Goal: Task Accomplishment & Management: Manage account settings

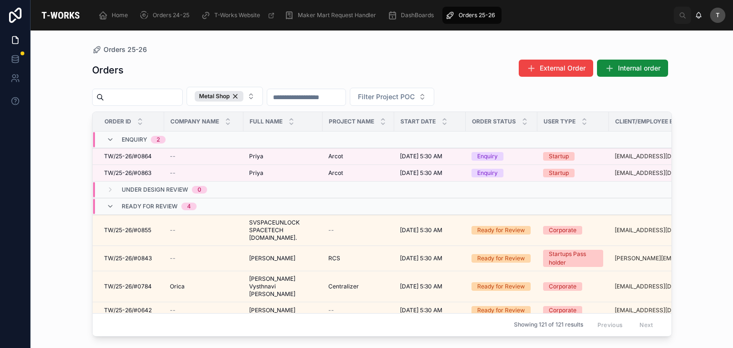
click at [323, 60] on div "Orders External Order Internal order" at bounding box center [382, 70] width 580 height 22
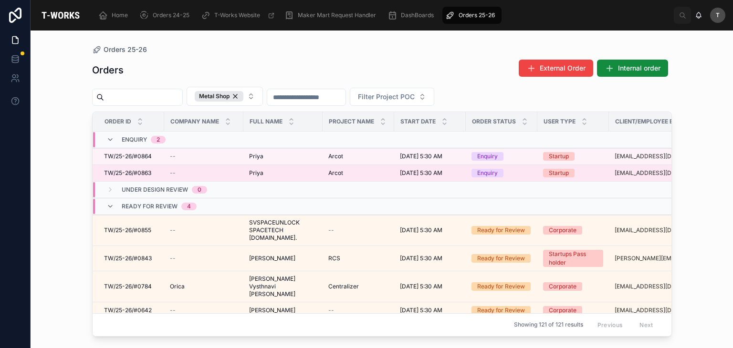
click at [256, 173] on span "Priya" at bounding box center [256, 173] width 14 height 8
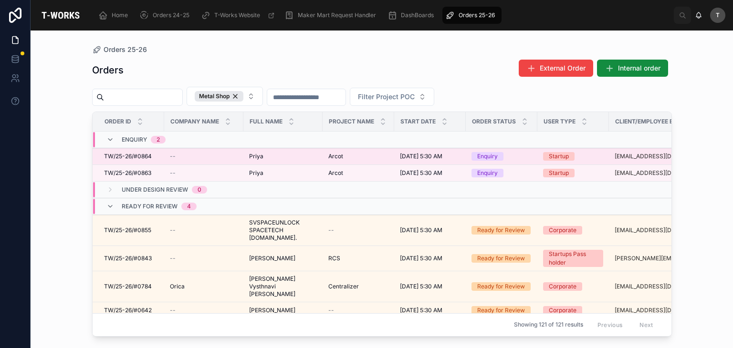
click at [135, 158] on span "TW/25-26/#0864" at bounding box center [128, 157] width 48 height 8
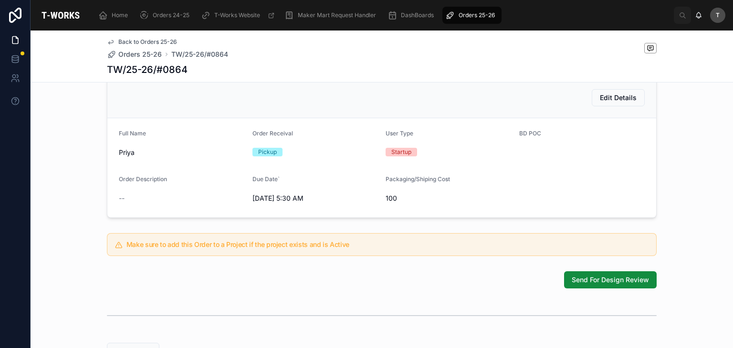
scroll to position [197, 0]
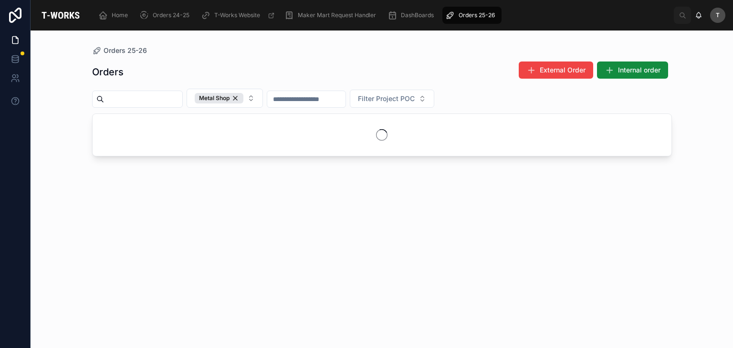
click at [237, 68] on div "Orders External Order Internal order" at bounding box center [382, 72] width 580 height 22
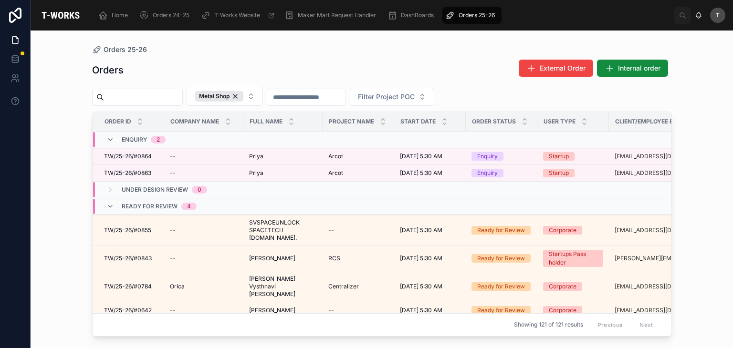
click at [303, 43] on div "Orders 25-26 Orders External Order Internal order Metal Shop Filter Project POC…" at bounding box center [382, 184] width 610 height 306
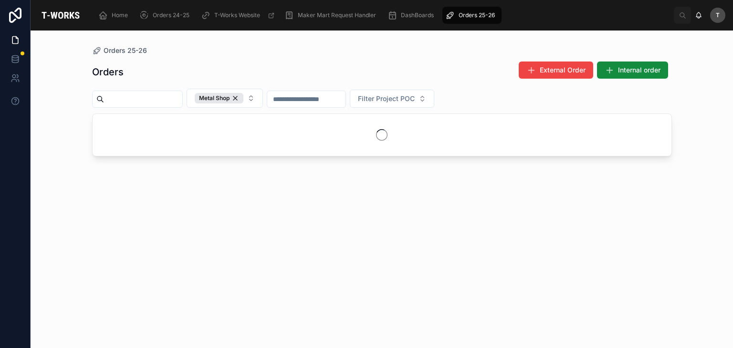
click at [335, 81] on div "Orders External Order Internal order" at bounding box center [382, 72] width 580 height 22
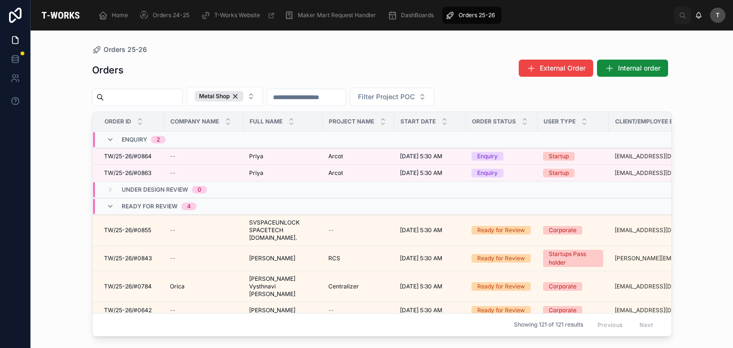
click at [300, 83] on div "Orders External Order Internal order Metal Shop Filter Project POC Order ID Com…" at bounding box center [382, 194] width 580 height 283
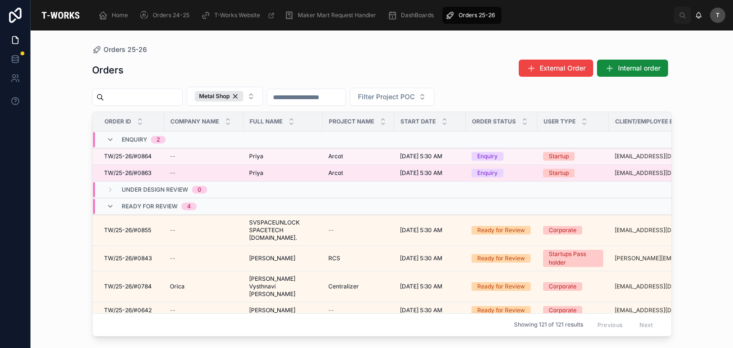
click at [140, 174] on span "TW/25-26/#0863" at bounding box center [127, 173] width 47 height 8
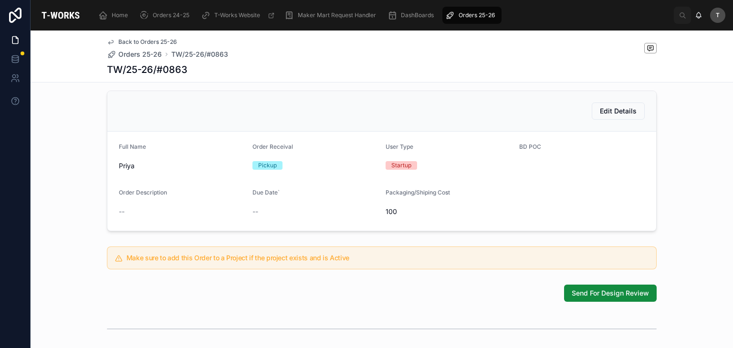
scroll to position [191, 0]
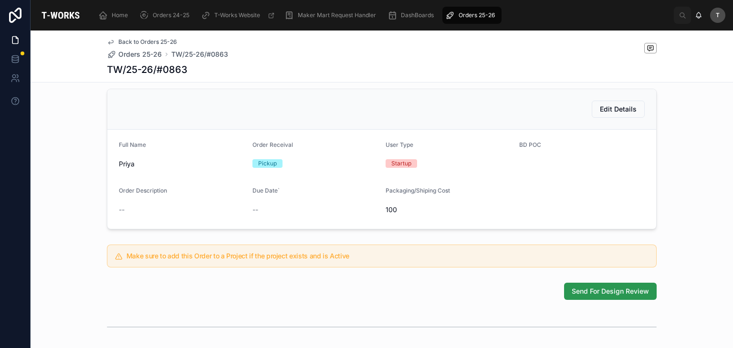
click at [620, 296] on span "Send For Design Review" at bounding box center [609, 292] width 77 height 10
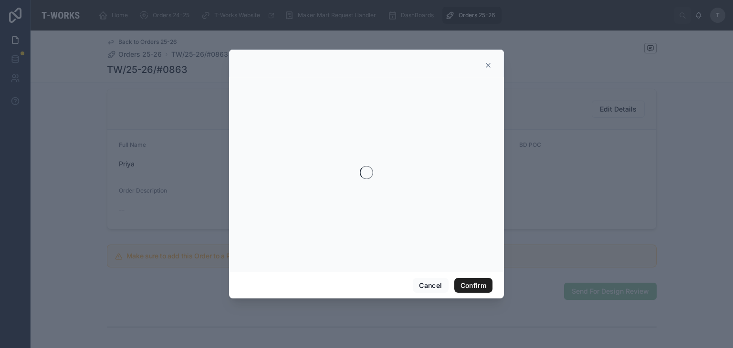
click at [459, 285] on button "Confirm" at bounding box center [473, 285] width 38 height 15
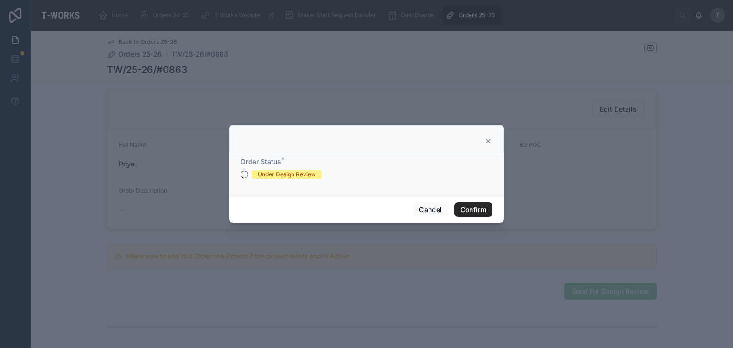
click at [264, 172] on div "Under Design Review" at bounding box center [287, 174] width 58 height 9
click at [248, 172] on button "Under Design Review" at bounding box center [244, 175] width 8 height 8
click at [471, 208] on button "Confirm" at bounding box center [473, 209] width 38 height 15
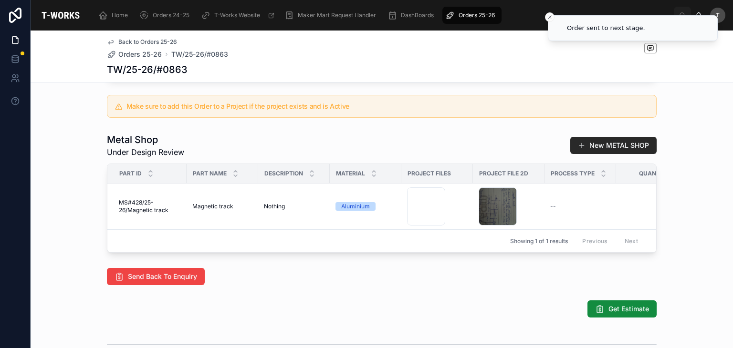
scroll to position [429, 0]
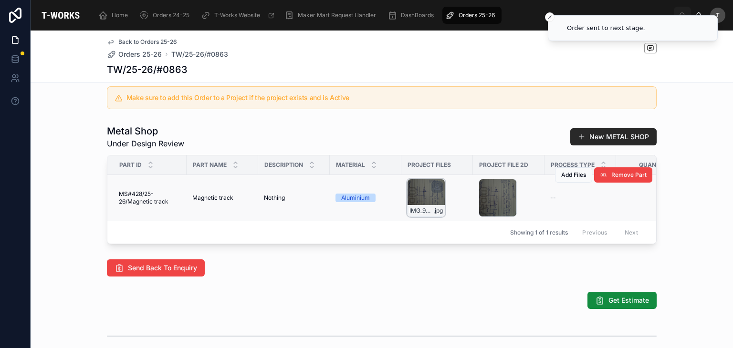
click at [426, 209] on div "IMG_9426 .jpg" at bounding box center [426, 198] width 38 height 38
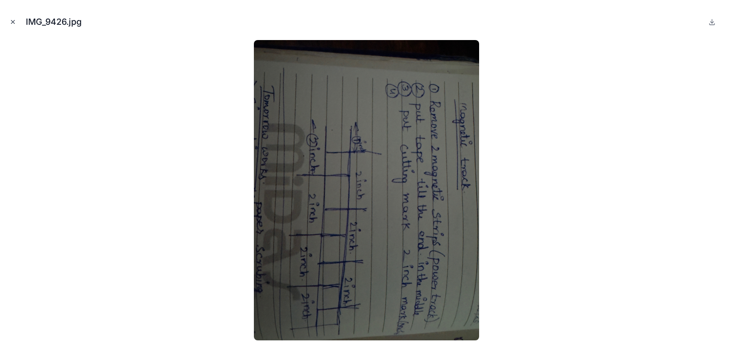
click at [9, 22] on button "Close modal" at bounding box center [13, 22] width 10 height 10
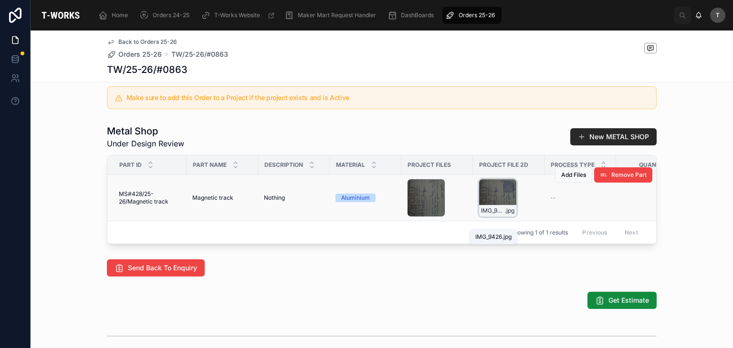
click at [496, 215] on span "IMG_9426" at bounding box center [493, 211] width 24 height 8
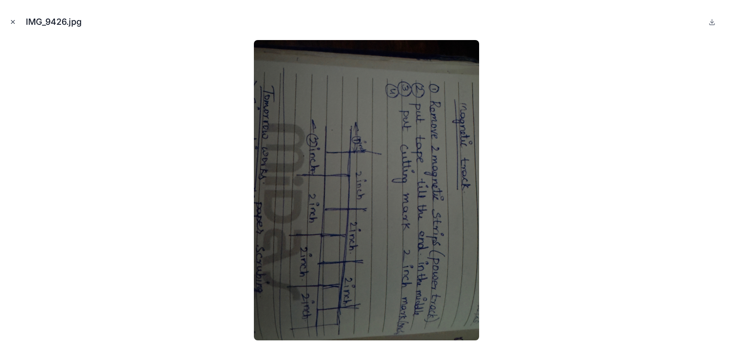
click at [8, 20] on button "Close modal" at bounding box center [13, 22] width 10 height 10
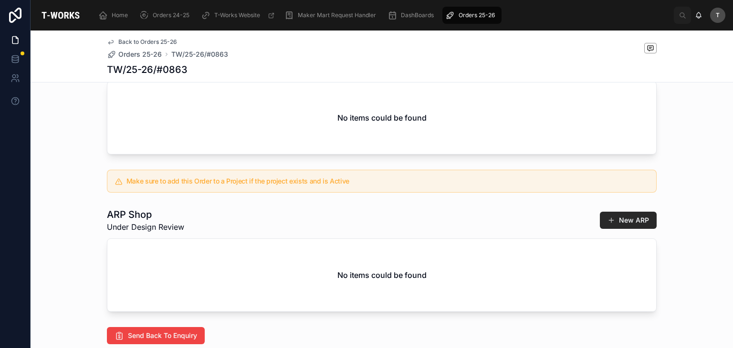
scroll to position [332, 0]
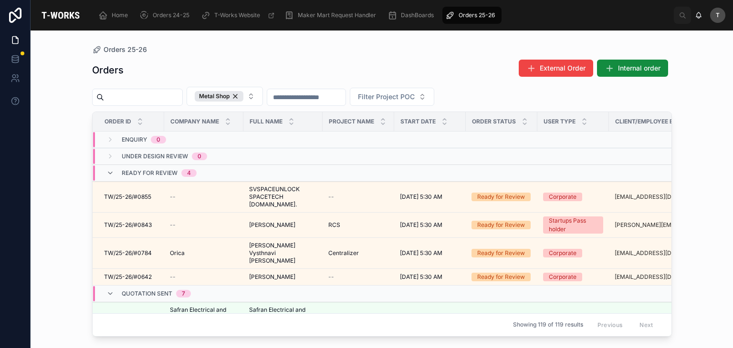
click at [255, 64] on div "Orders External Order Internal order" at bounding box center [382, 70] width 580 height 22
click at [312, 70] on div "Orders External Order Internal order" at bounding box center [382, 70] width 580 height 22
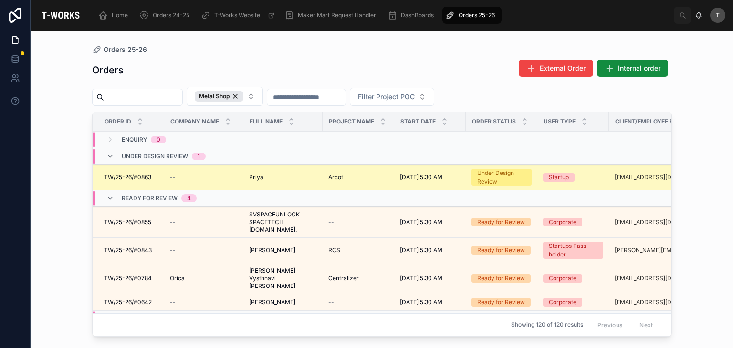
click at [255, 174] on span "Priya" at bounding box center [256, 178] width 14 height 8
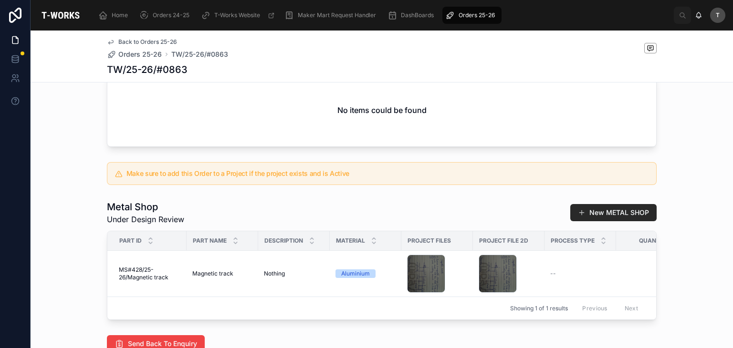
scroll to position [477, 0]
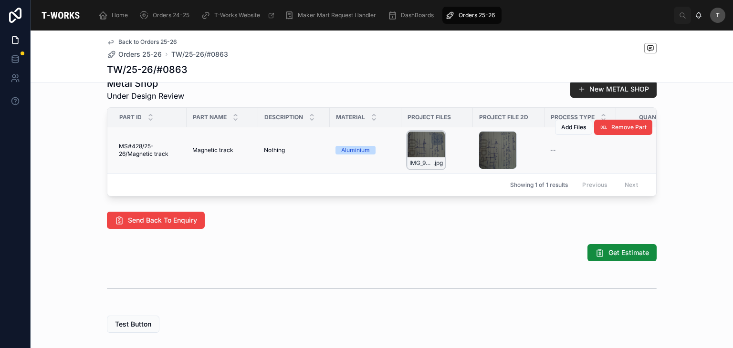
click at [433, 143] on icon at bounding box center [437, 139] width 8 height 8
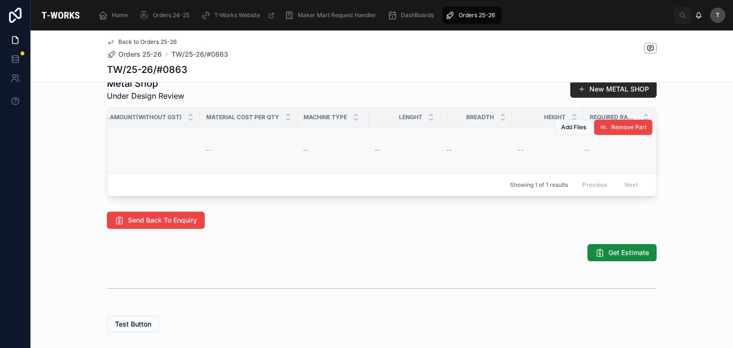
scroll to position [0, 0]
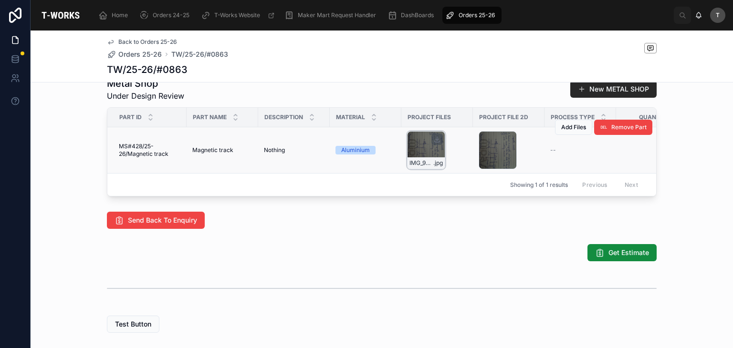
click at [446, 261] on div "Get Estimate" at bounding box center [382, 252] width 550 height 17
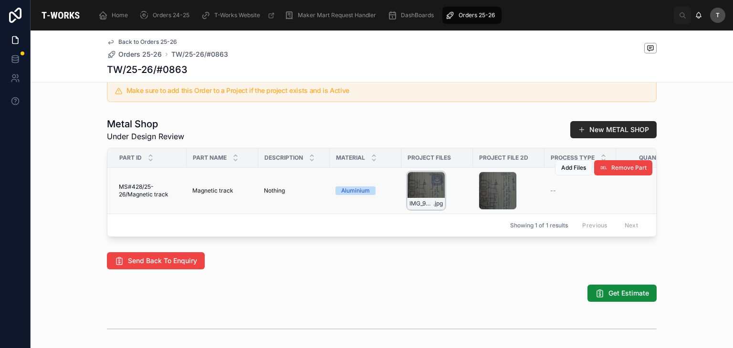
scroll to position [334, 0]
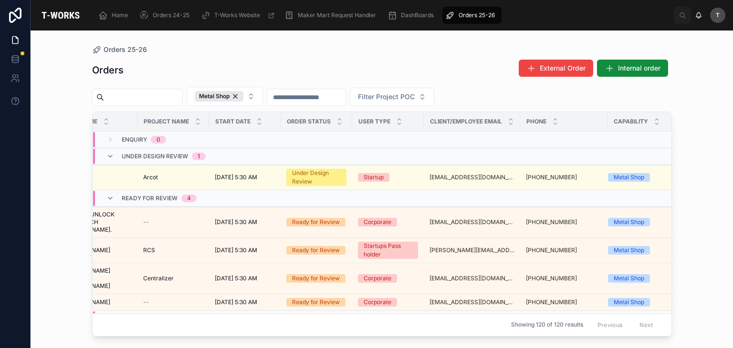
scroll to position [0, 191]
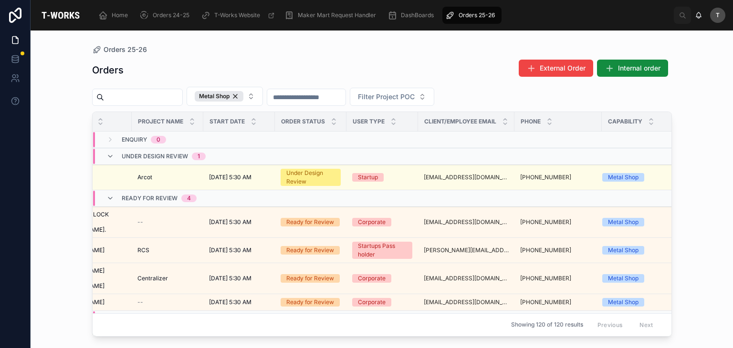
click at [247, 46] on div "Orders 25-26" at bounding box center [382, 50] width 580 height 8
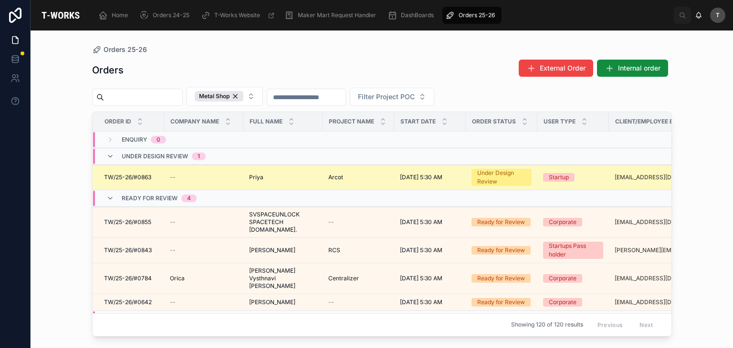
click at [261, 176] on span "Priya" at bounding box center [256, 178] width 14 height 8
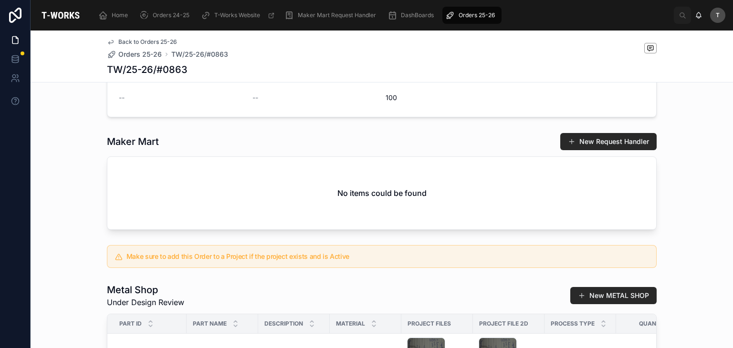
scroll to position [382, 0]
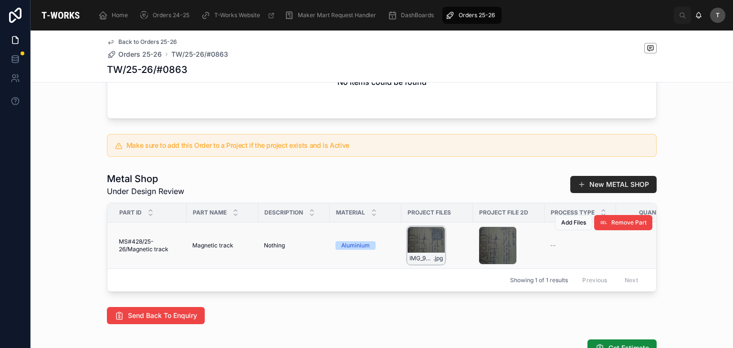
click at [410, 264] on div "IMG_9426 .jpg" at bounding box center [425, 258] width 37 height 11
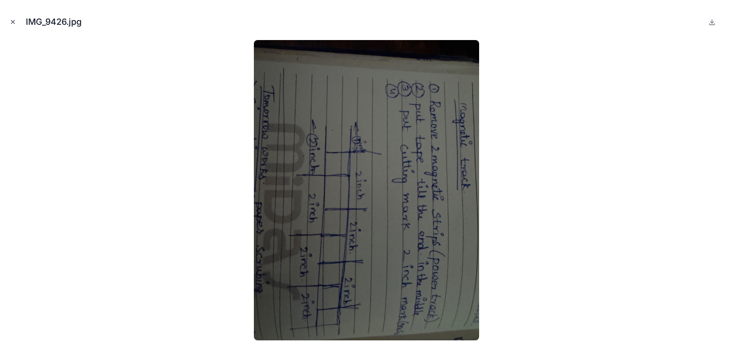
click at [15, 22] on icon "Close modal" at bounding box center [13, 22] width 7 height 7
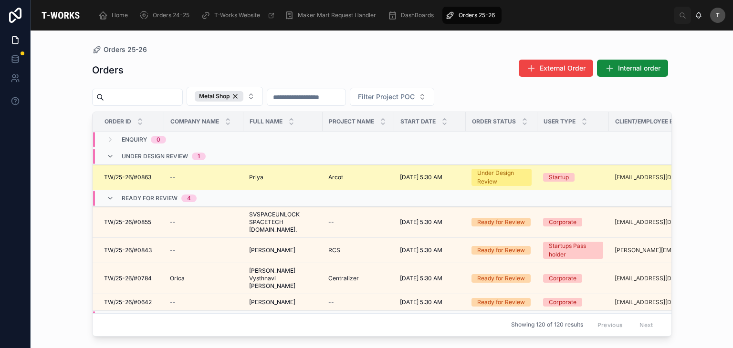
click at [254, 176] on span "Priya" at bounding box center [256, 178] width 14 height 8
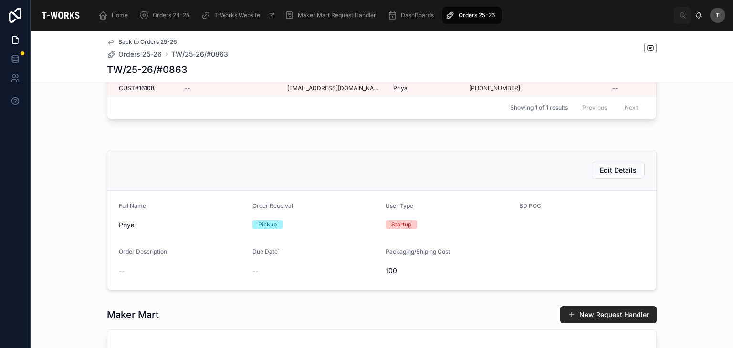
scroll to position [95, 0]
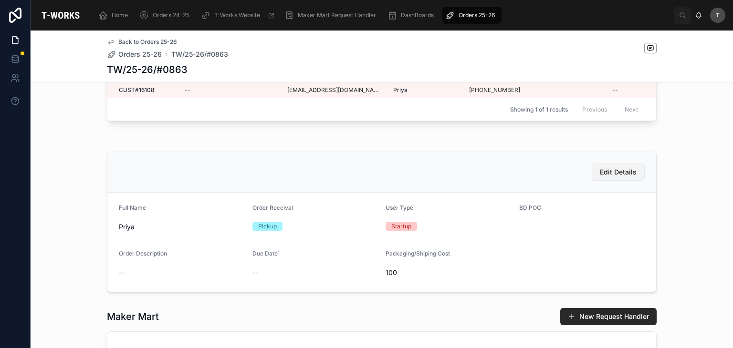
click at [620, 177] on span "Edit Details" at bounding box center [618, 172] width 37 height 10
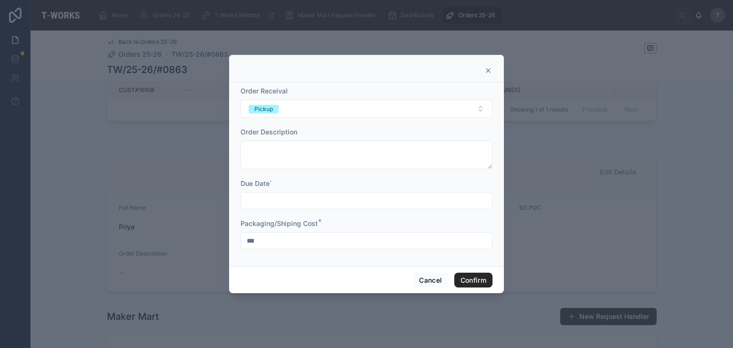
click at [314, 241] on input "***" at bounding box center [366, 240] width 251 height 13
type input "*"
click at [476, 279] on button "Confirm" at bounding box center [473, 280] width 38 height 15
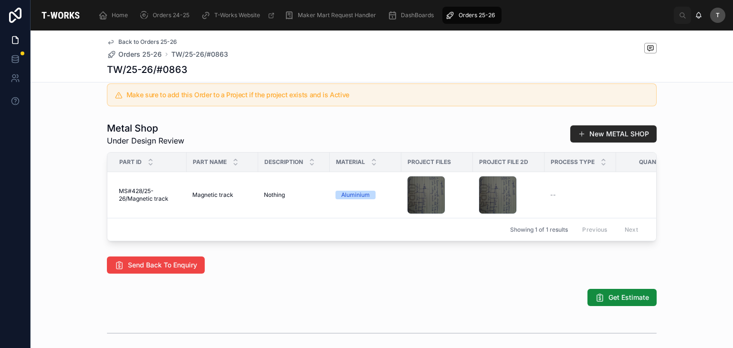
scroll to position [525, 0]
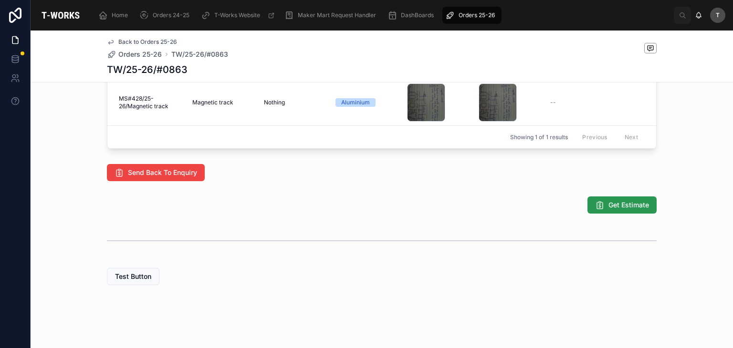
click at [614, 210] on span "Get Estimate" at bounding box center [628, 205] width 41 height 10
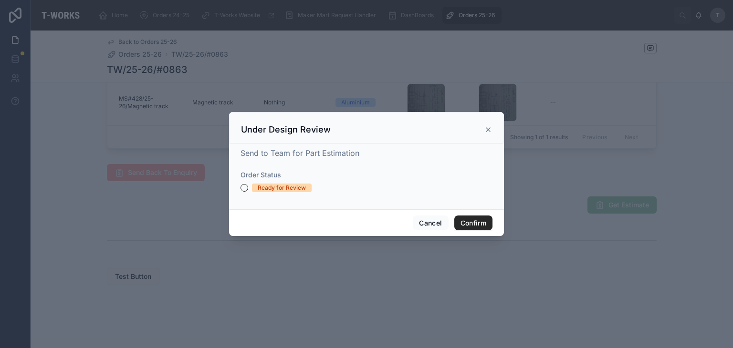
drag, startPoint x: 263, startPoint y: 188, endPoint x: 281, endPoint y: 193, distance: 19.2
click at [263, 188] on div "Ready for Review" at bounding box center [282, 188] width 48 height 9
click at [248, 188] on button "Ready for Review" at bounding box center [244, 188] width 8 height 8
click at [469, 219] on button "Confirm" at bounding box center [473, 223] width 38 height 15
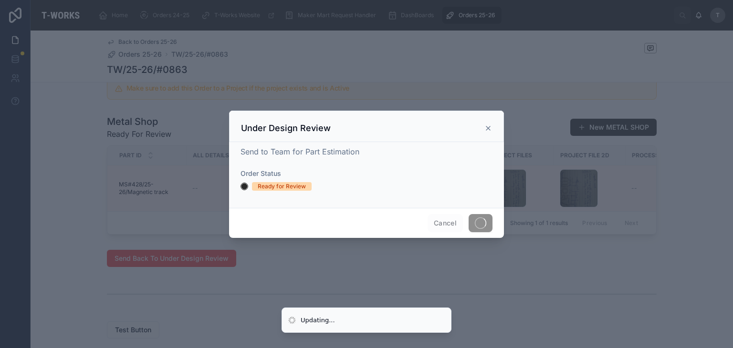
scroll to position [492, 0]
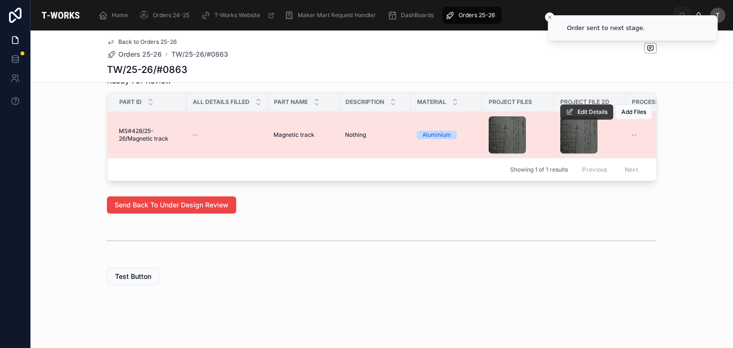
click at [588, 116] on span "Edit Details" at bounding box center [592, 112] width 30 height 8
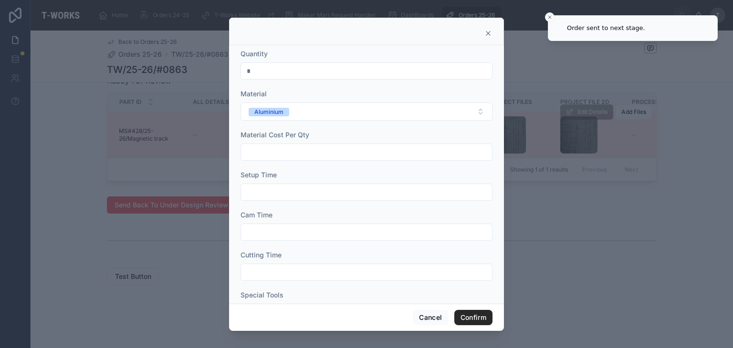
click at [296, 153] on input "text" at bounding box center [366, 151] width 251 height 13
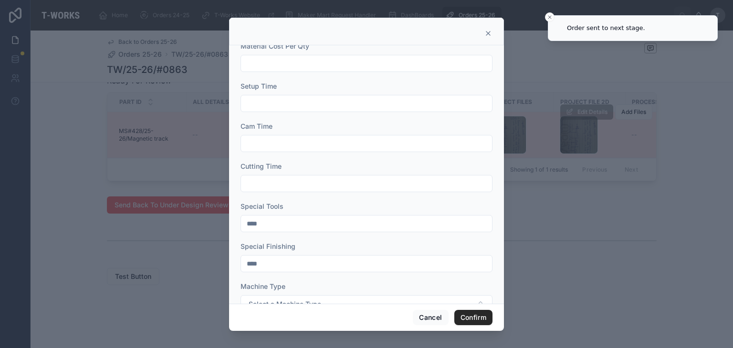
scroll to position [95, 0]
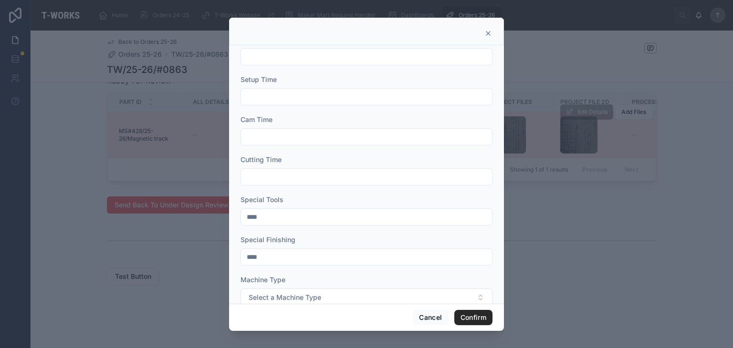
click at [264, 174] on input "text" at bounding box center [366, 176] width 251 height 13
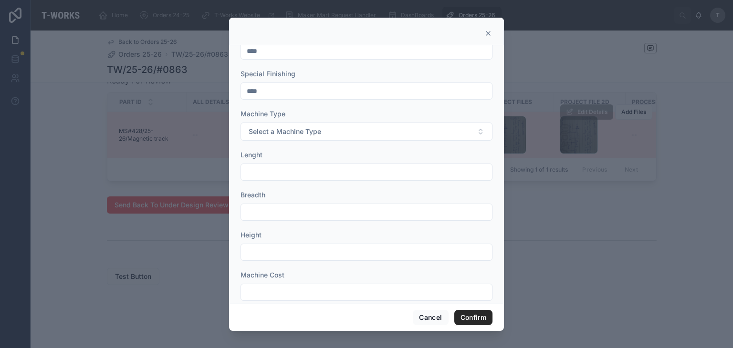
scroll to position [259, 0]
type input "****"
click at [278, 133] on span "Select a Machine Type" at bounding box center [285, 134] width 73 height 10
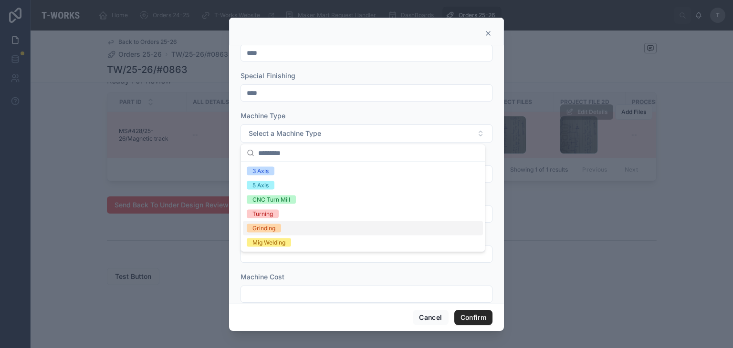
click at [263, 228] on div "Grinding" at bounding box center [263, 228] width 23 height 9
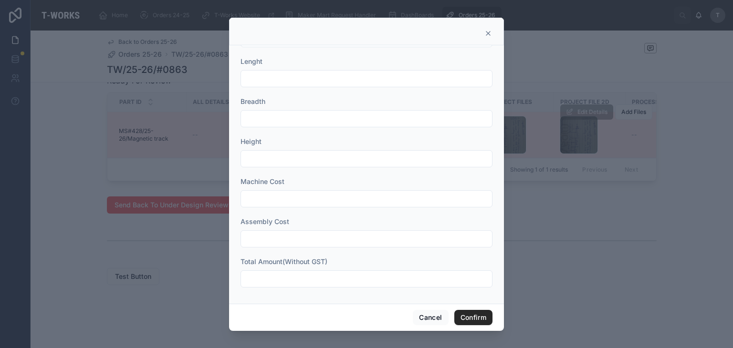
scroll to position [355, 0]
click at [286, 283] on input "text" at bounding box center [366, 278] width 251 height 13
click at [266, 282] on input "***" at bounding box center [366, 278] width 251 height 13
click at [274, 279] on input "***" at bounding box center [366, 278] width 251 height 13
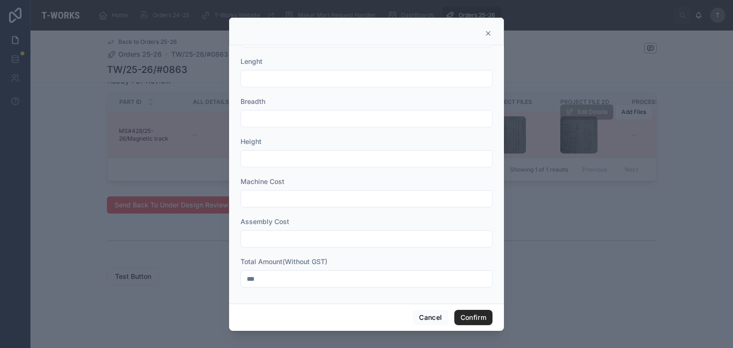
click at [274, 279] on input "***" at bounding box center [366, 278] width 251 height 13
type input "***"
click at [467, 320] on button "Confirm" at bounding box center [473, 317] width 38 height 15
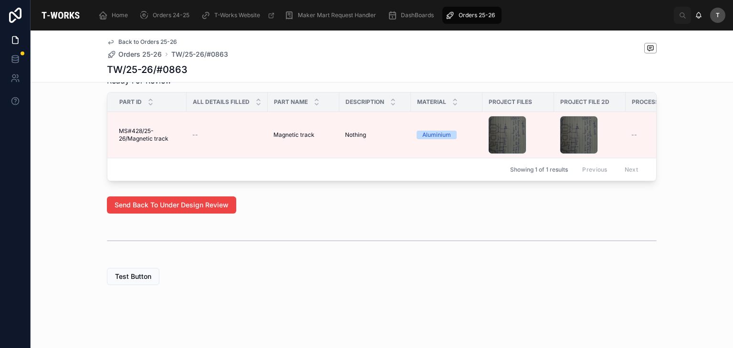
drag, startPoint x: 223, startPoint y: 192, endPoint x: 230, endPoint y: 195, distance: 7.3
click at [230, 181] on div "Part ID All Details Filled Part Name Description Material Project Files Project…" at bounding box center [381, 137] width 549 height 88
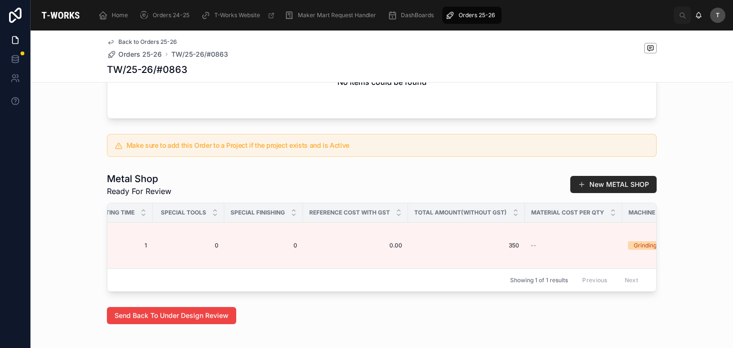
scroll to position [0, 834]
click at [390, 197] on div "Metal Shop Ready For Review New METAL SHOP" at bounding box center [382, 184] width 550 height 25
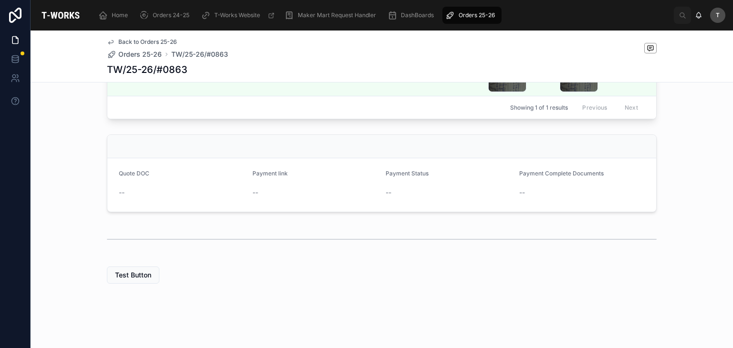
scroll to position [334, 0]
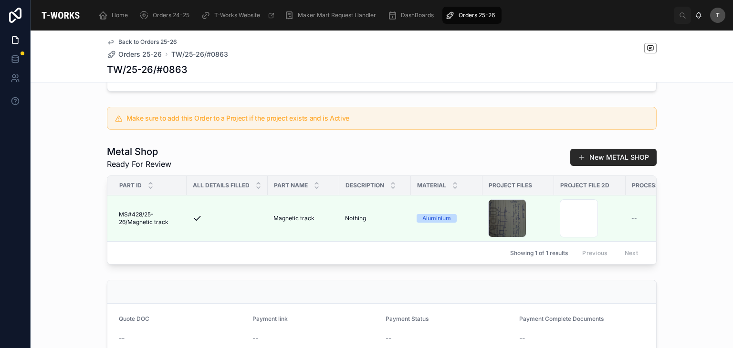
scroll to position [346, 0]
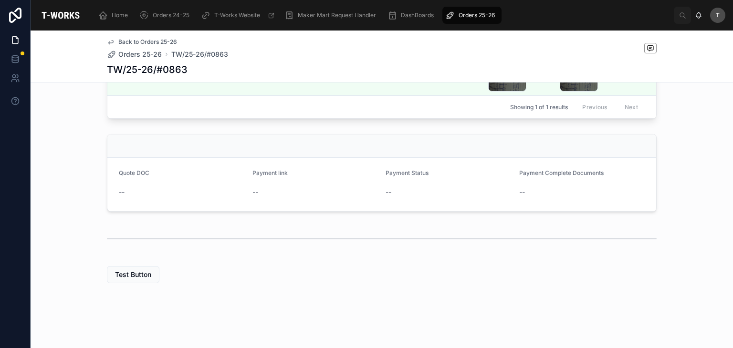
click at [304, 255] on div "Ready for Review 4 Quotation Sent 5 Fabricating 6 Dispatch/Makers Mart 7 Comple…" at bounding box center [382, 23] width 702 height 527
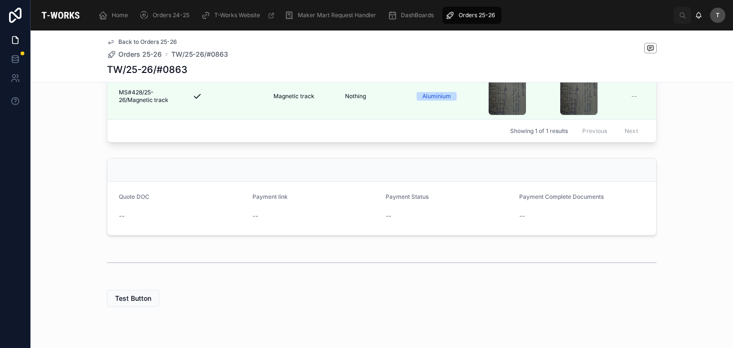
scroll to position [346, 0]
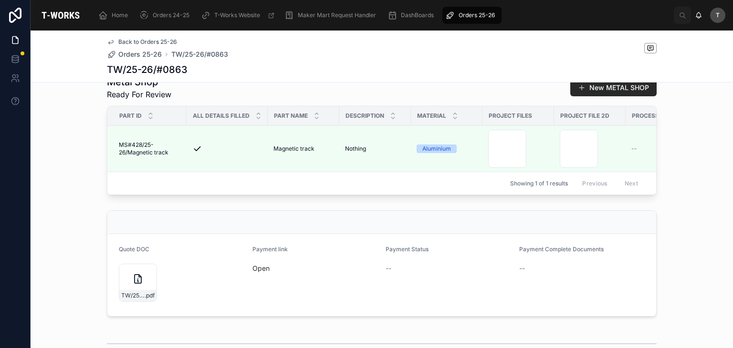
scroll to position [251, 0]
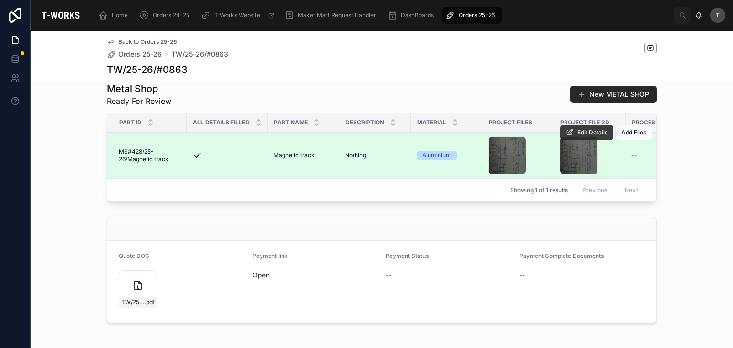
click at [585, 136] on span "Edit Details" at bounding box center [592, 133] width 30 height 8
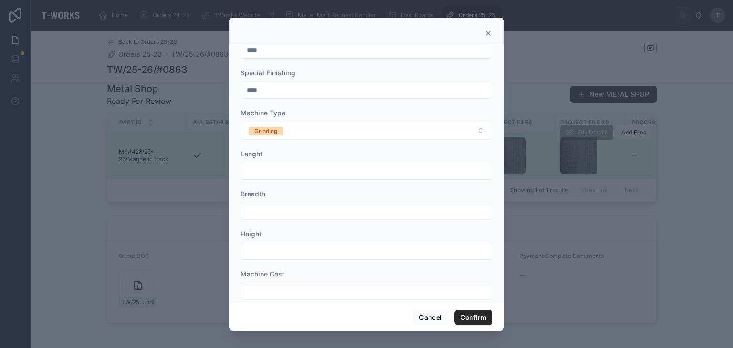
scroll to position [355, 0]
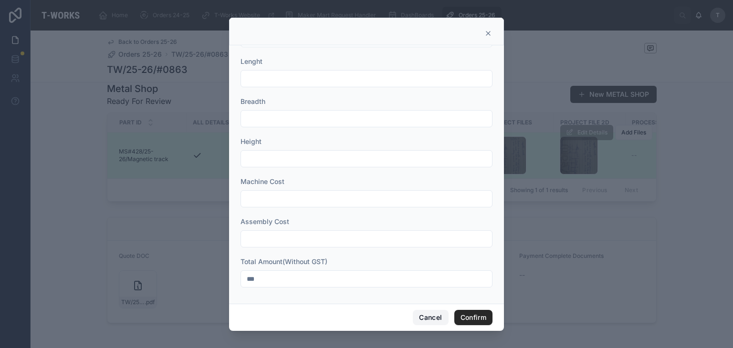
click at [435, 313] on button "Cancel" at bounding box center [430, 317] width 35 height 15
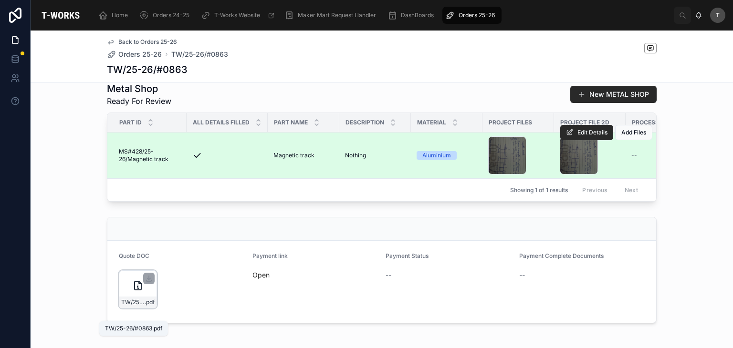
click at [148, 306] on span ".pdf" at bounding box center [150, 303] width 10 height 8
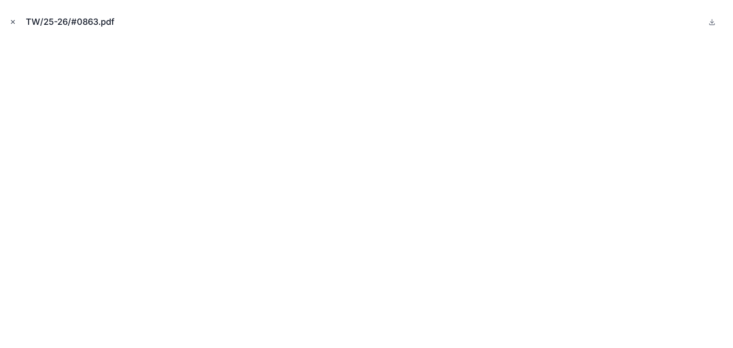
click at [14, 22] on icon "Close modal" at bounding box center [13, 22] width 7 height 7
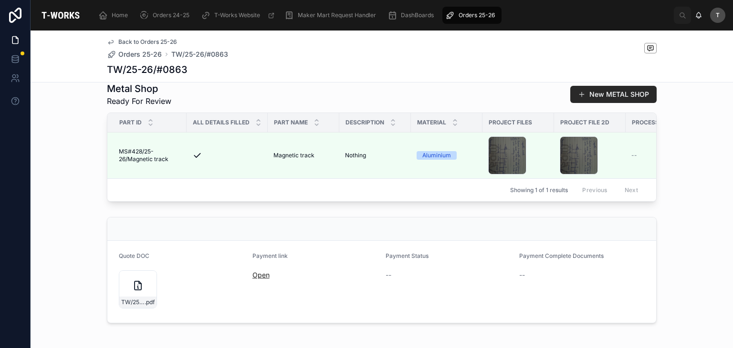
click at [258, 279] on link "Open" at bounding box center [260, 275] width 17 height 8
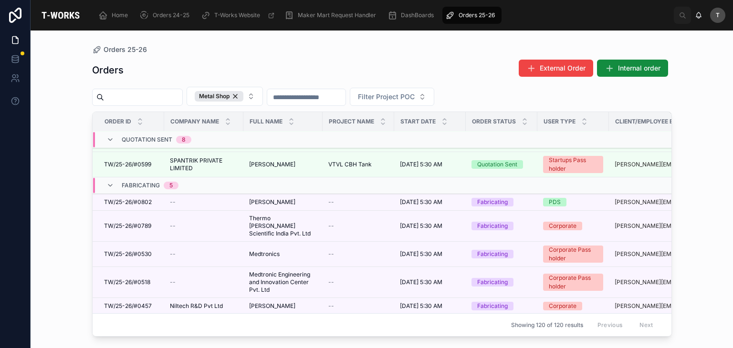
scroll to position [310, 0]
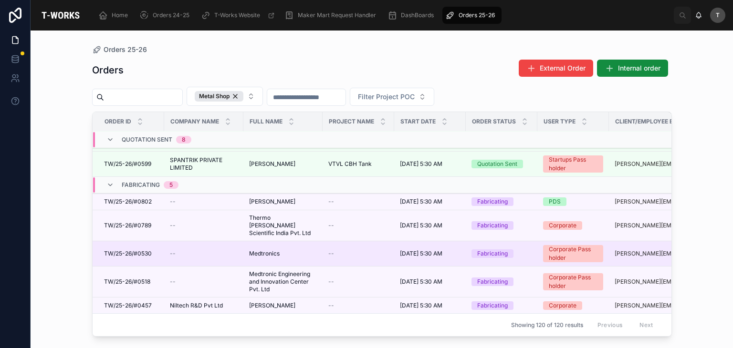
click at [141, 250] on span "TW/25-26/#0530" at bounding box center [128, 254] width 48 height 8
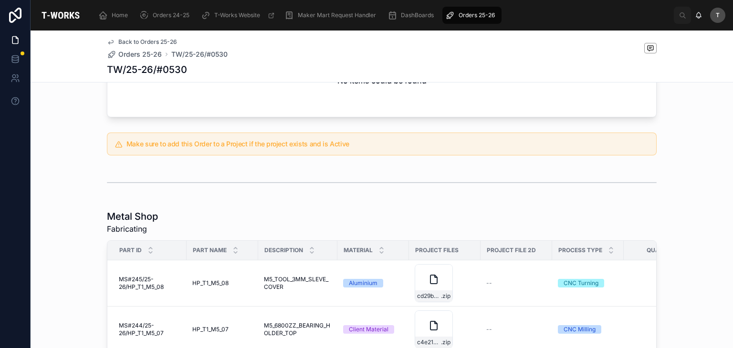
scroll to position [620, 0]
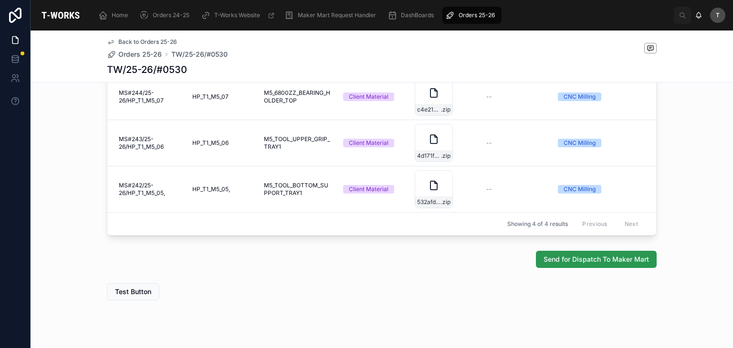
click at [595, 258] on button "Send for Dispatch To Maker Mart" at bounding box center [596, 259] width 121 height 17
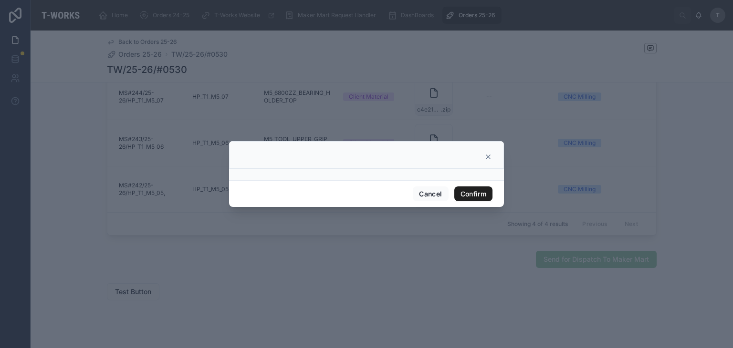
click at [469, 191] on button "Confirm" at bounding box center [473, 194] width 38 height 15
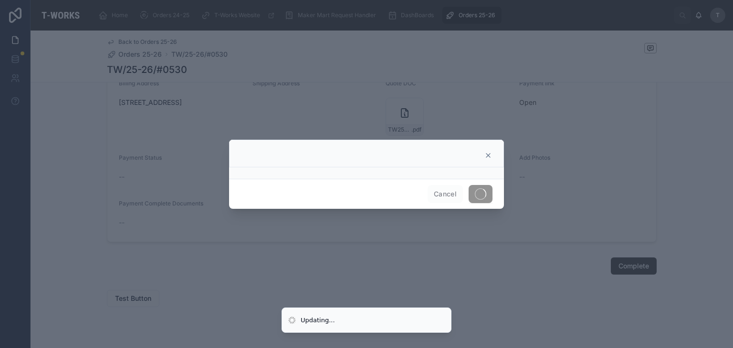
scroll to position [735, 0]
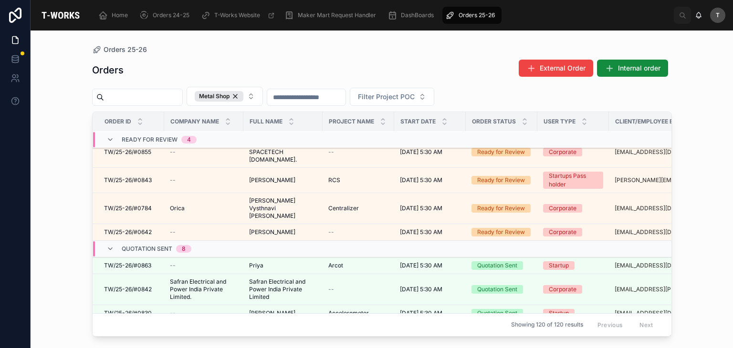
scroll to position [48, 0]
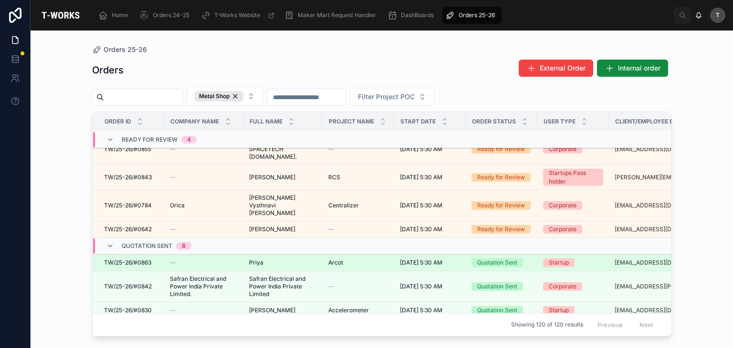
click at [250, 259] on span "Priya" at bounding box center [256, 263] width 14 height 8
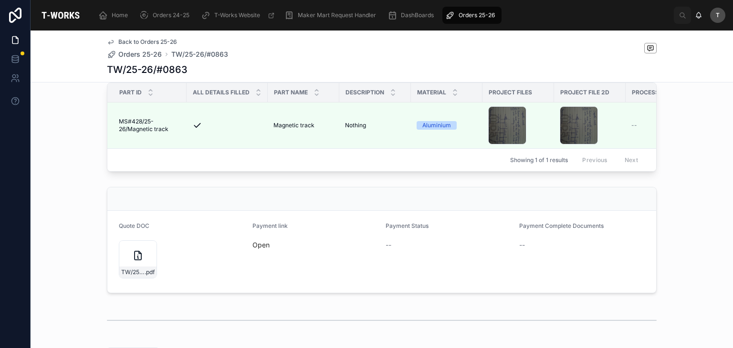
scroll to position [286, 0]
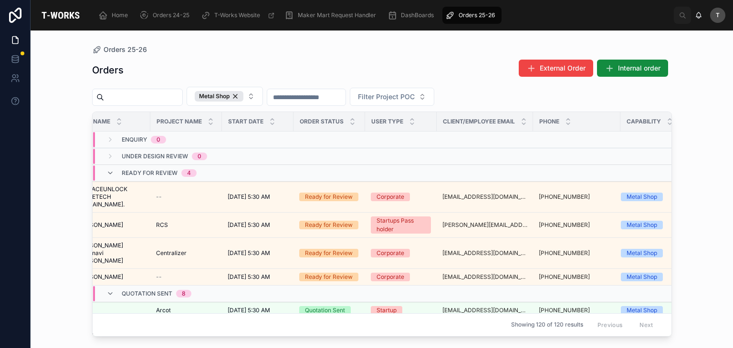
scroll to position [0, 174]
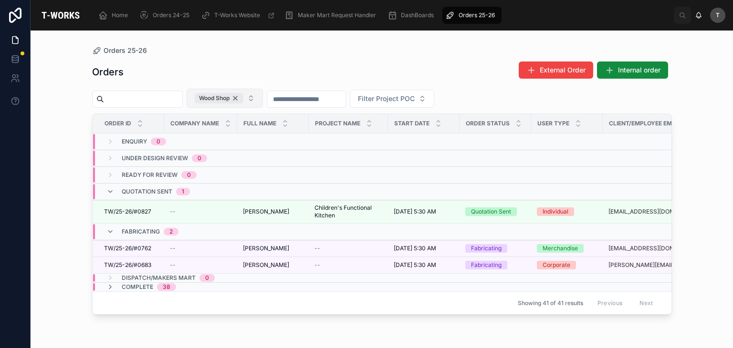
click at [243, 98] on div "Wood Shop" at bounding box center [219, 98] width 49 height 10
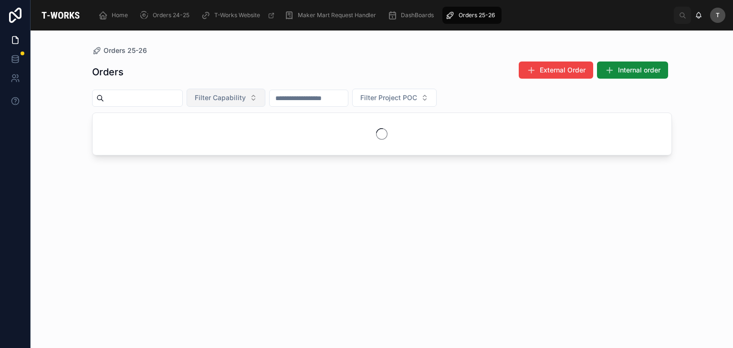
click at [246, 98] on span "Filter Capability" at bounding box center [220, 98] width 51 height 10
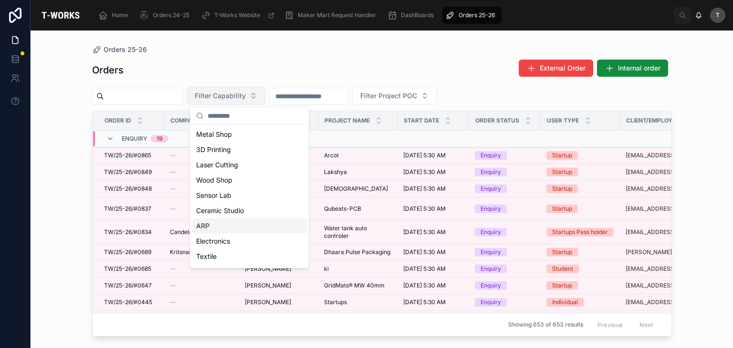
click at [214, 226] on div "ARP" at bounding box center [249, 225] width 114 height 15
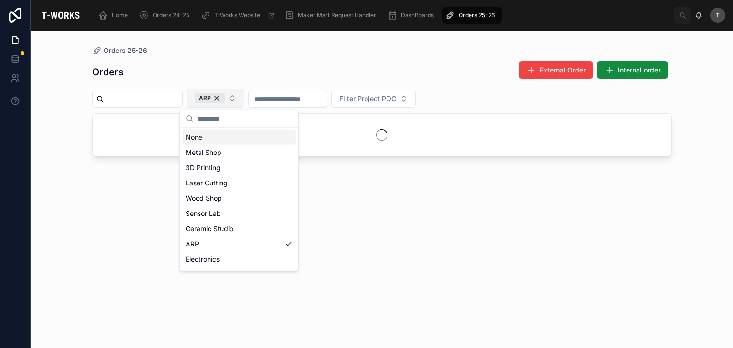
click at [269, 70] on div "Orders External Order Internal order" at bounding box center [382, 72] width 580 height 22
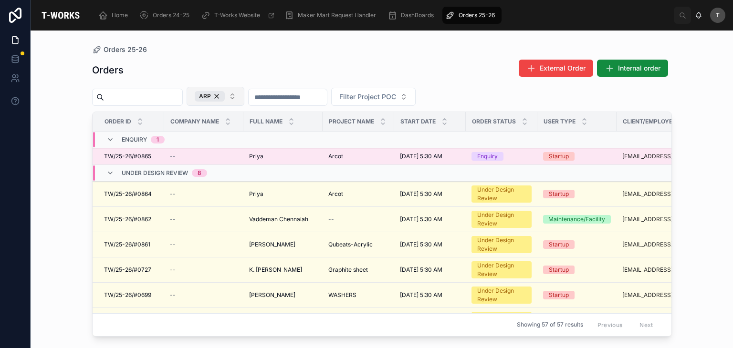
click at [263, 151] on td "[PERSON_NAME]" at bounding box center [282, 156] width 79 height 17
click at [262, 154] on span "Priya" at bounding box center [256, 157] width 14 height 8
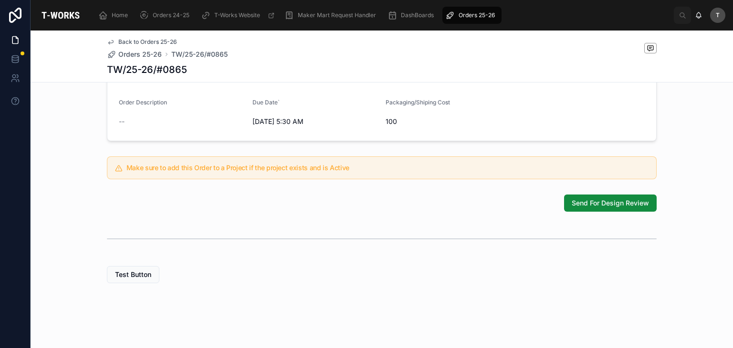
scroll to position [292, 0]
click at [582, 203] on span "Send For Design Review" at bounding box center [609, 203] width 77 height 10
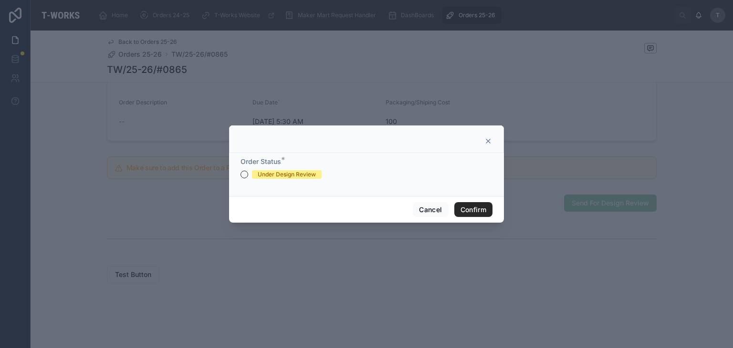
click at [313, 176] on div "Under Design Review" at bounding box center [287, 174] width 58 height 9
click at [248, 176] on button "Under Design Review" at bounding box center [244, 175] width 8 height 8
click at [483, 215] on button "Confirm" at bounding box center [473, 209] width 38 height 15
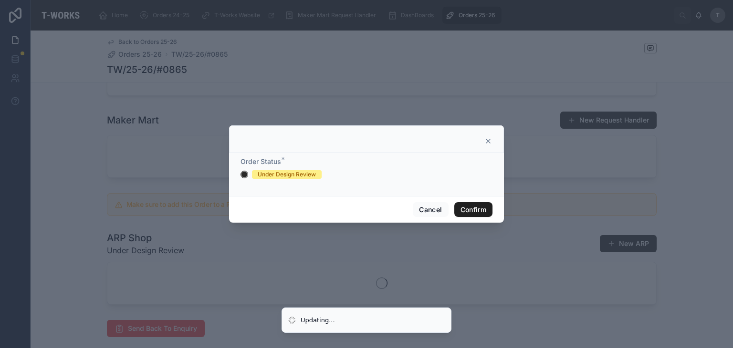
scroll to position [259, 0]
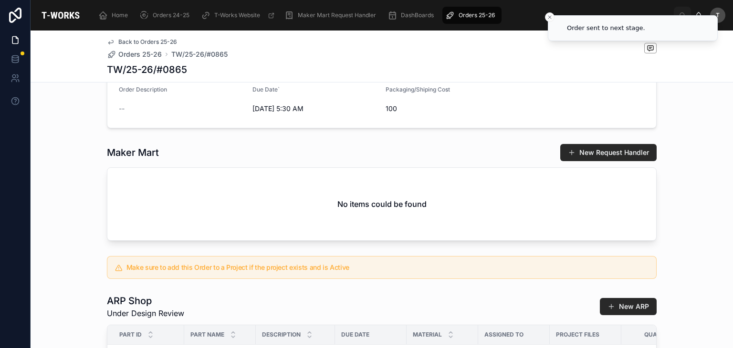
click at [556, 228] on div "No items could be found" at bounding box center [381, 204] width 549 height 73
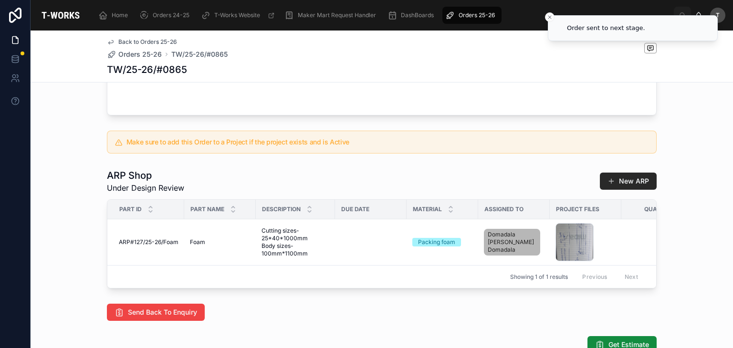
scroll to position [403, 0]
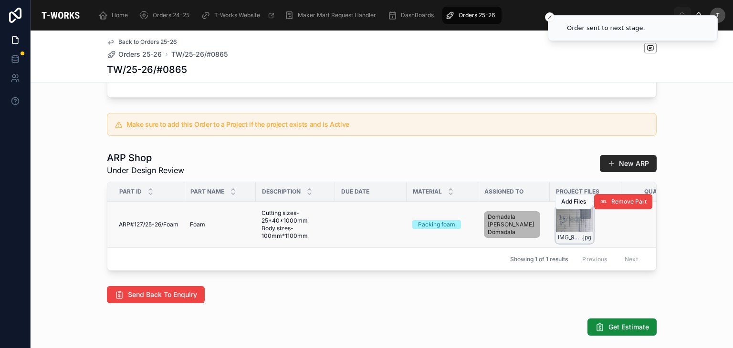
click at [571, 241] on div "IMG_9428 .jpg" at bounding box center [574, 225] width 38 height 38
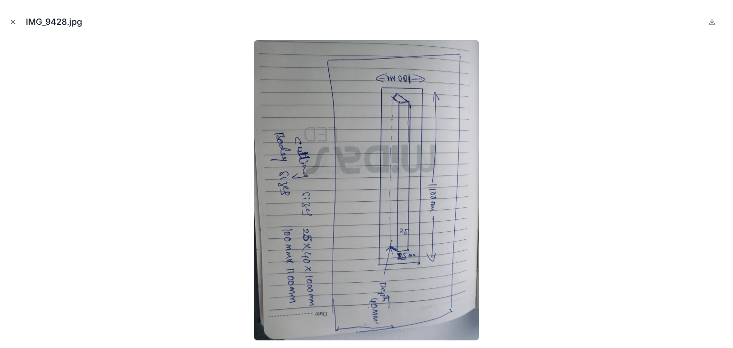
click at [15, 22] on icon "Close modal" at bounding box center [13, 22] width 7 height 7
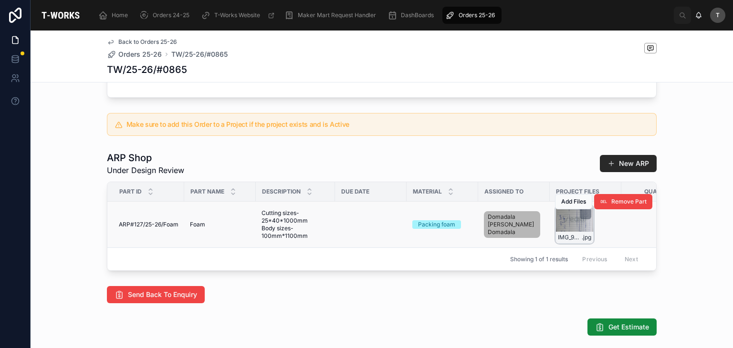
click at [568, 239] on div "IMG_9428 .jpg" at bounding box center [574, 225] width 38 height 38
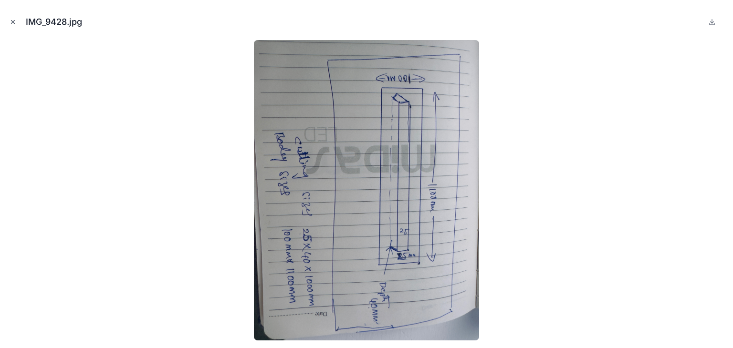
click at [11, 21] on icon "Close modal" at bounding box center [13, 22] width 7 height 7
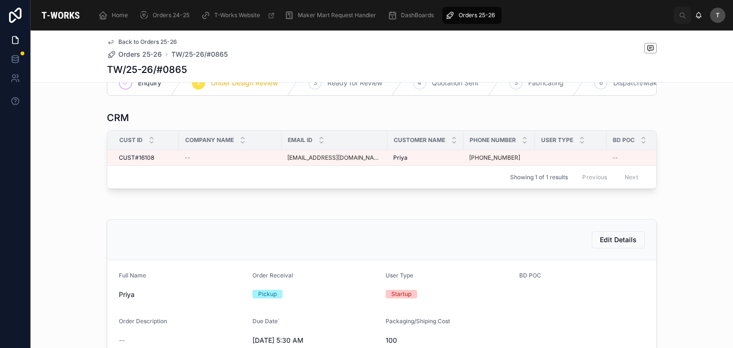
scroll to position [21, 0]
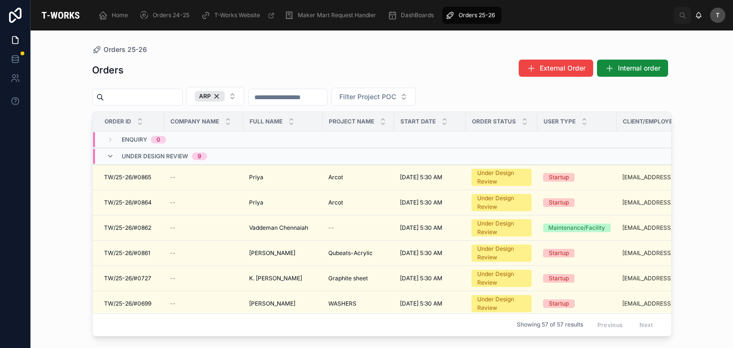
click at [258, 62] on div "Orders External Order Internal order" at bounding box center [382, 70] width 580 height 22
